Goal: Navigation & Orientation: Find specific page/section

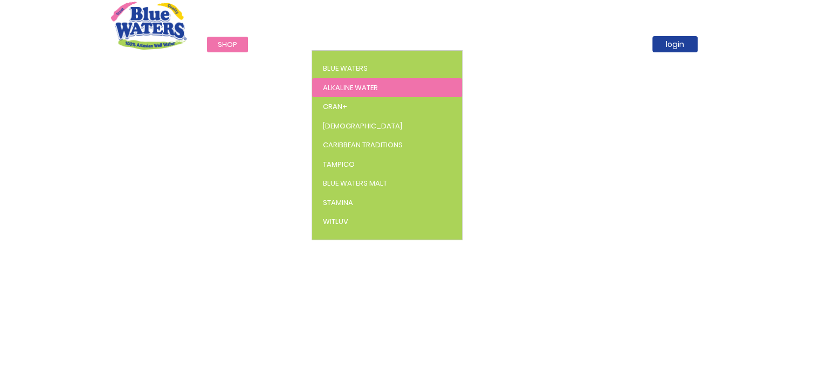
click at [324, 88] on span "Alkaline Water" at bounding box center [350, 88] width 55 height 10
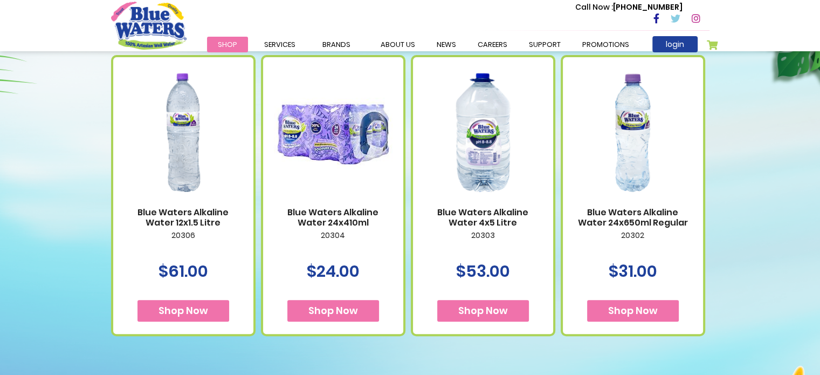
scroll to position [431, 0]
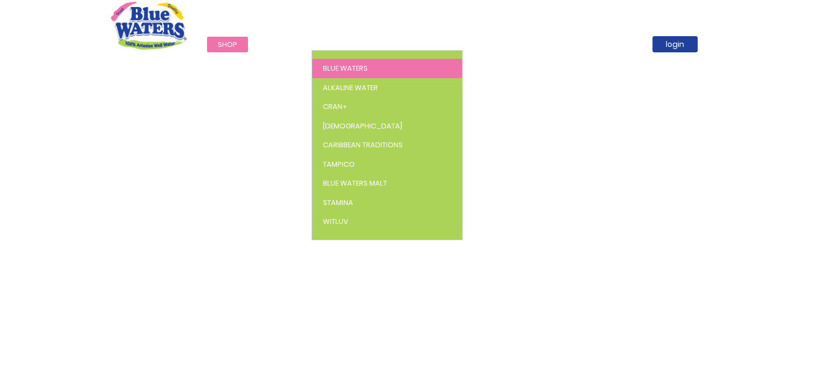
click at [348, 67] on span "Blue Waters" at bounding box center [345, 68] width 45 height 10
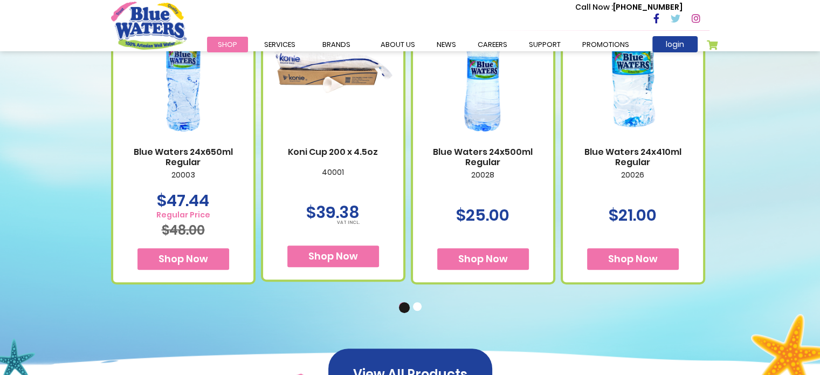
scroll to position [701, 0]
